Goal: Task Accomplishment & Management: Manage account settings

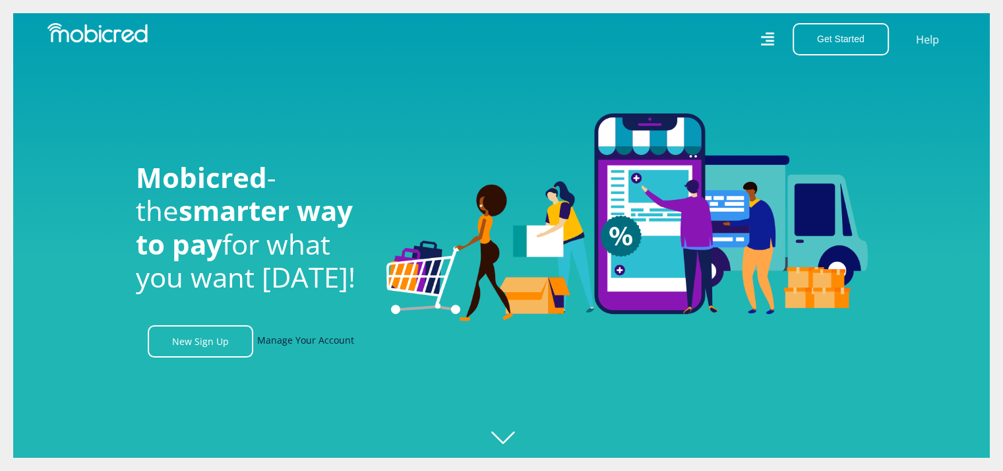
click at [315, 344] on link "Manage Your Account" at bounding box center [305, 341] width 97 height 32
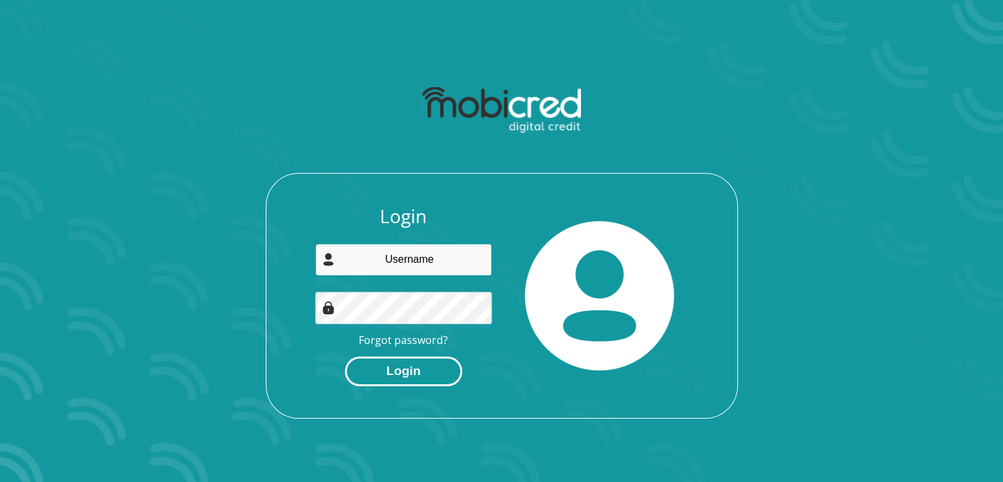
type input "[EMAIL_ADDRESS][DOMAIN_NAME]"
click at [423, 373] on button "Login" at bounding box center [403, 371] width 117 height 30
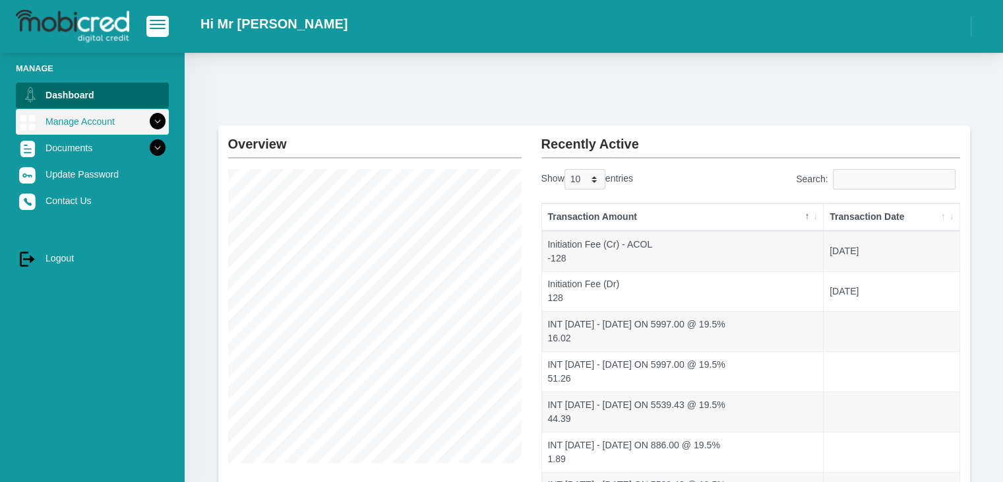
click at [146, 125] on icon at bounding box center [157, 121] width 22 height 22
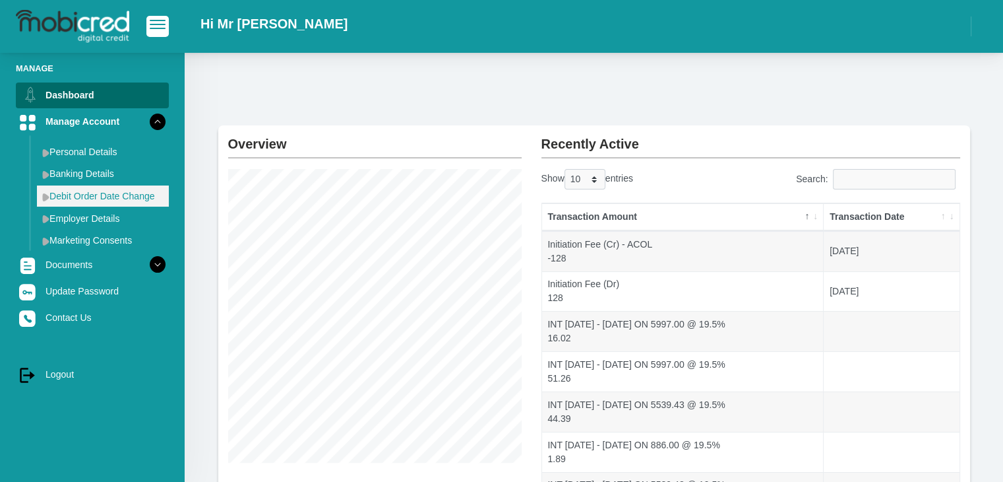
click at [110, 201] on link "Debit Order Date Change" at bounding box center [103, 195] width 132 height 21
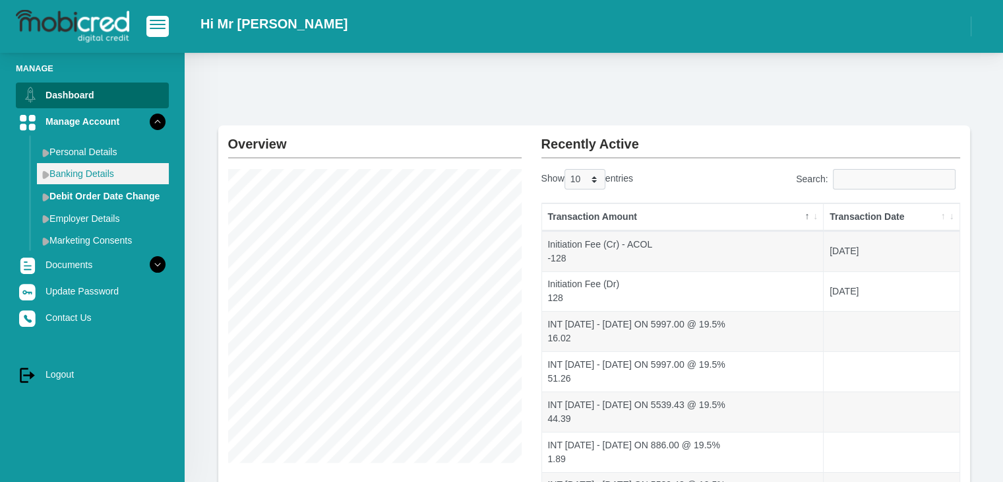
click at [97, 178] on link "Banking Details" at bounding box center [103, 173] width 132 height 21
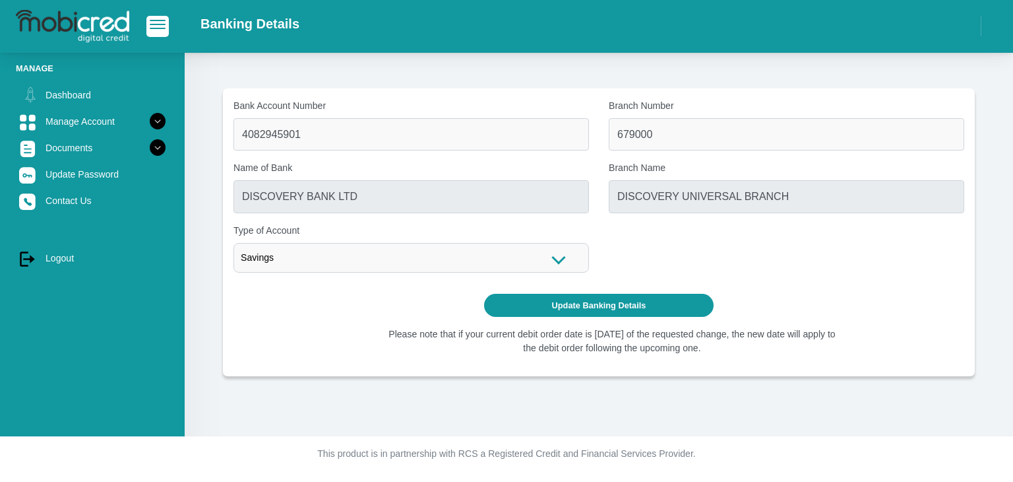
click at [369, 249] on div "Savings" at bounding box center [412, 258] width 356 height 30
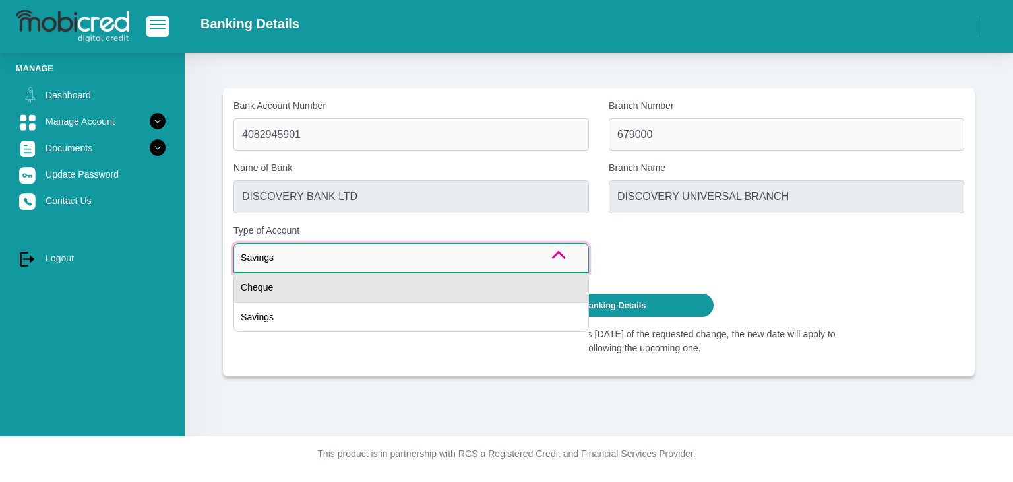
click at [356, 279] on div "Cheque" at bounding box center [412, 287] width 356 height 30
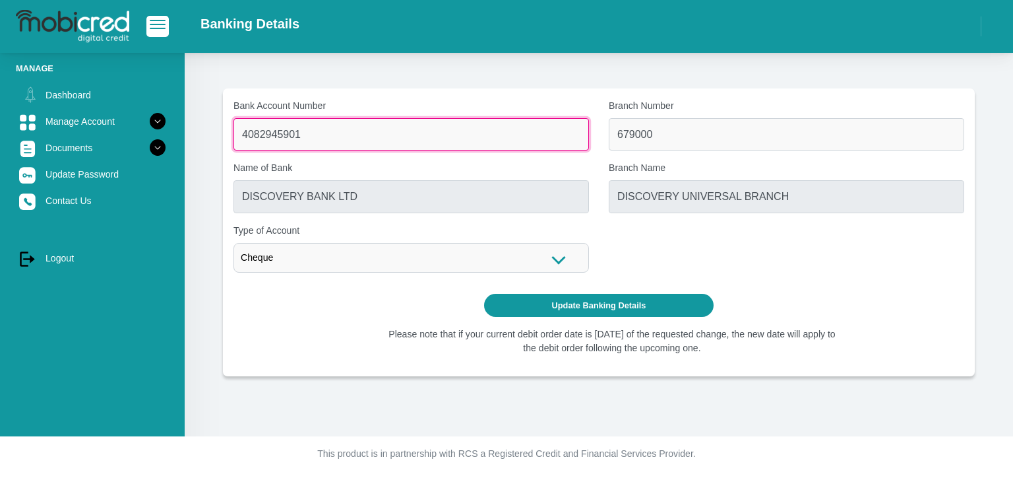
click at [327, 146] on input "4082945901" at bounding box center [412, 134] width 356 height 32
type input "11826949739"
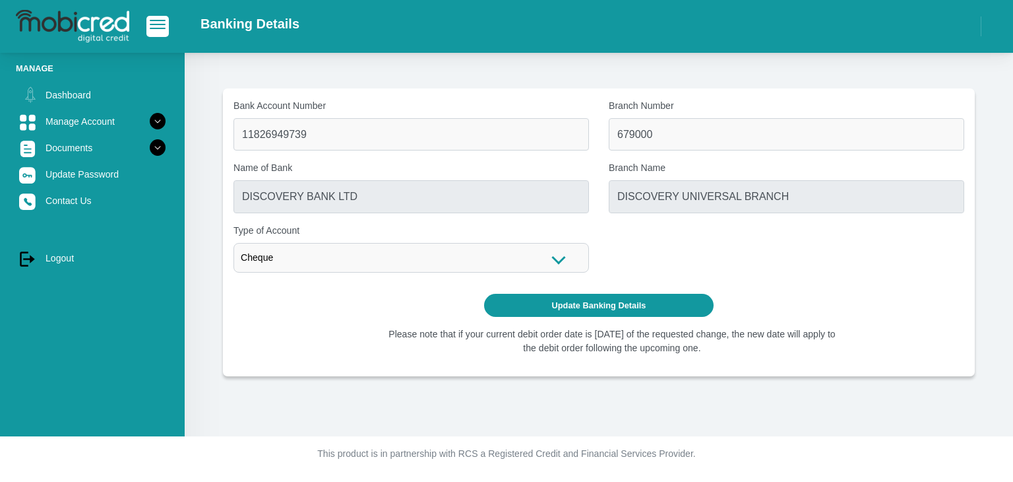
click at [744, 282] on div "Bank Account Number 11826949739 Branch Number 679000 Name of Bank DISCOVERY BAN…" at bounding box center [599, 191] width 751 height 184
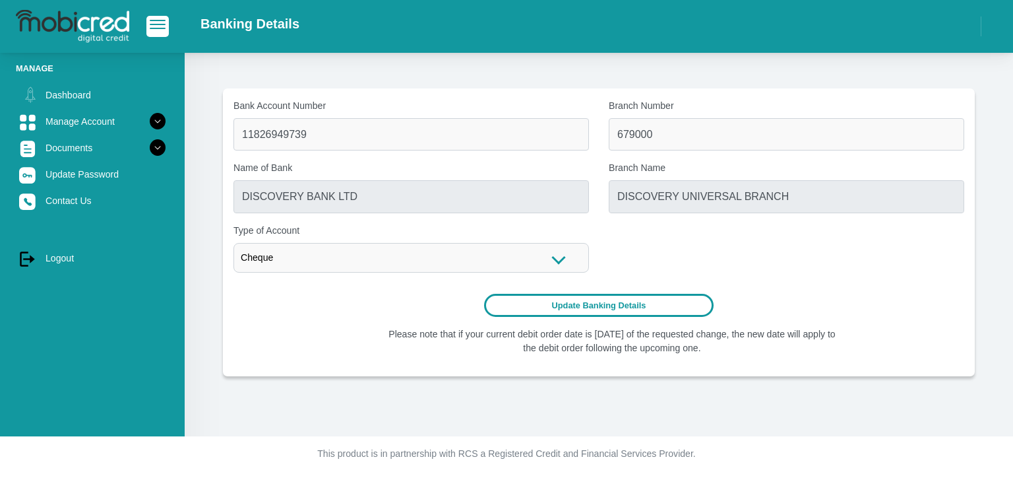
click at [686, 305] on button "Update Banking Details" at bounding box center [599, 305] width 230 height 23
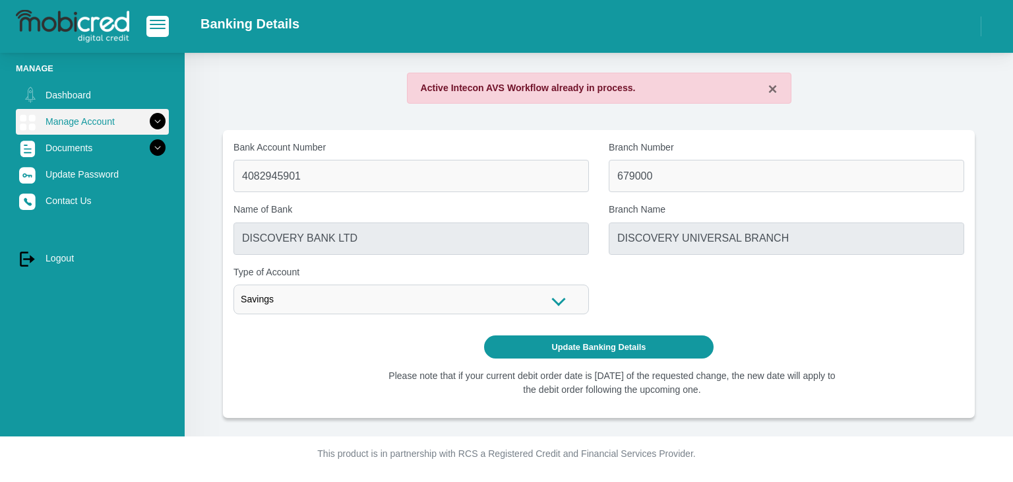
click at [148, 120] on icon at bounding box center [157, 121] width 22 height 22
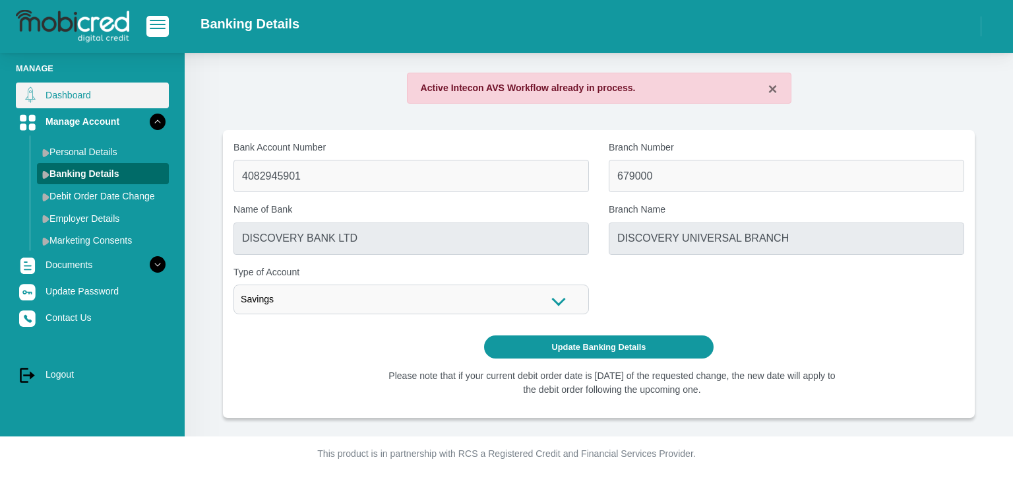
click at [84, 100] on link "Dashboard" at bounding box center [92, 94] width 153 height 25
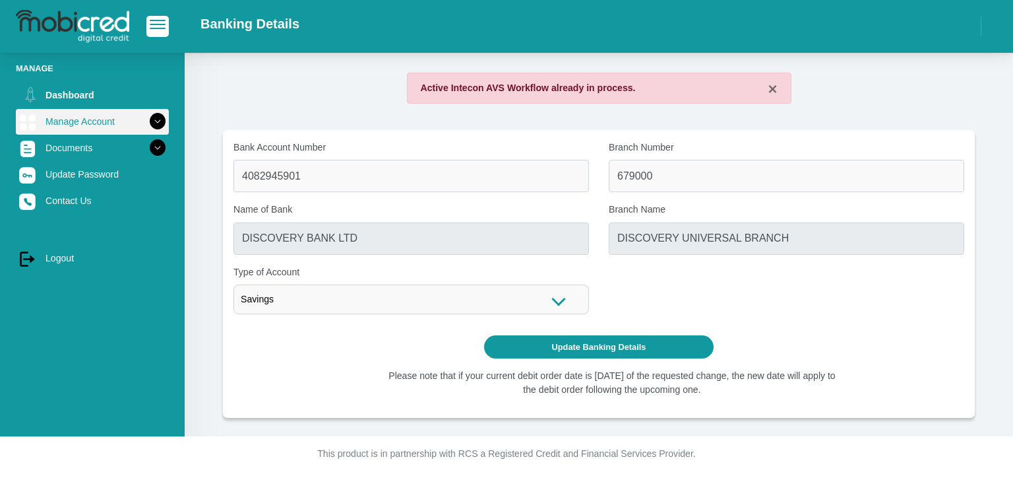
click at [126, 121] on link "Manage Account" at bounding box center [92, 121] width 153 height 25
